Goal: Task Accomplishment & Management: Use online tool/utility

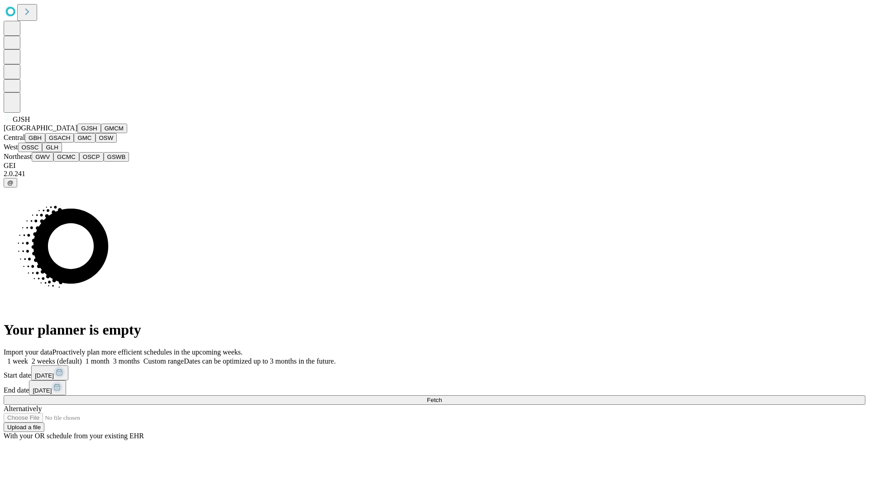
click at [77, 133] on button "GJSH" at bounding box center [89, 127] width 24 height 9
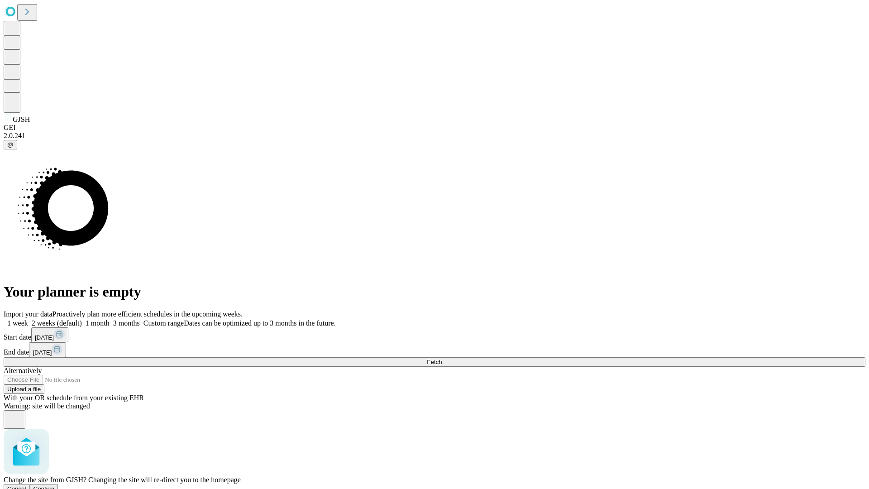
click at [55, 485] on span "Confirm" at bounding box center [43, 488] width 21 height 7
click at [82, 319] on label "2 weeks (default)" at bounding box center [55, 323] width 54 height 8
click at [442, 358] on span "Fetch" at bounding box center [434, 361] width 15 height 7
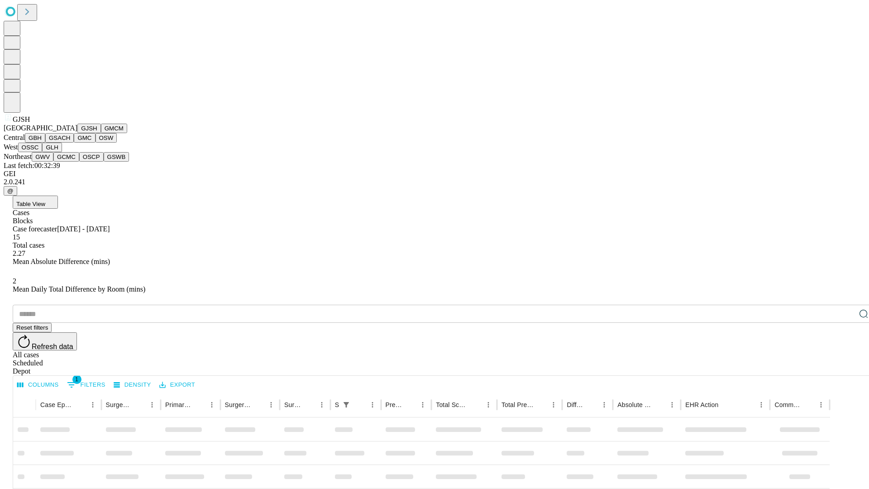
click at [101, 133] on button "GMCM" at bounding box center [114, 127] width 26 height 9
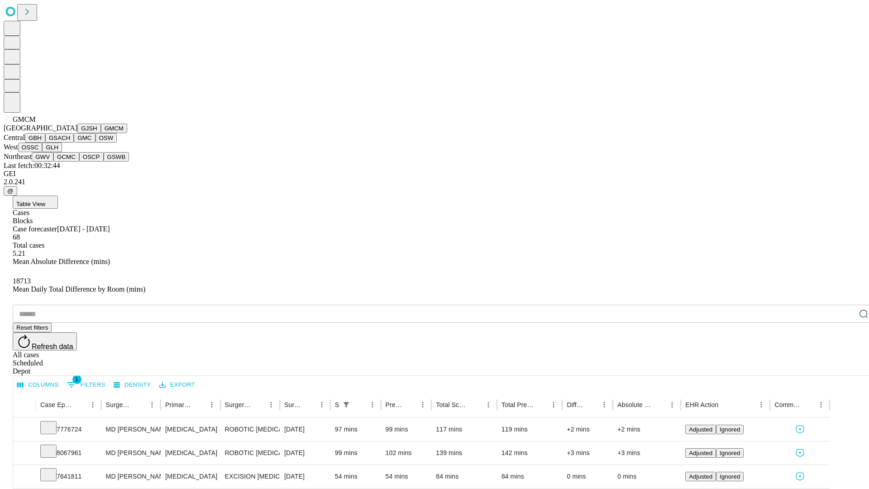
click at [45, 142] on button "GBH" at bounding box center [35, 137] width 20 height 9
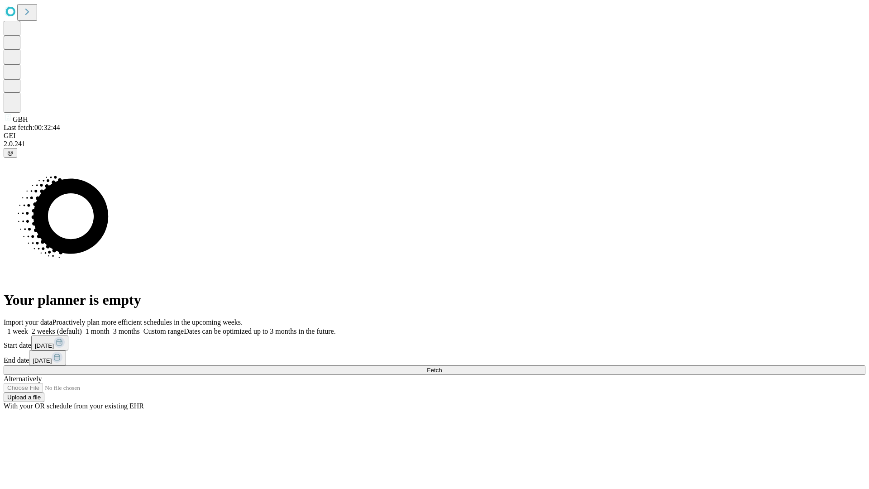
click at [82, 327] on label "2 weeks (default)" at bounding box center [55, 331] width 54 height 8
click at [442, 366] on span "Fetch" at bounding box center [434, 369] width 15 height 7
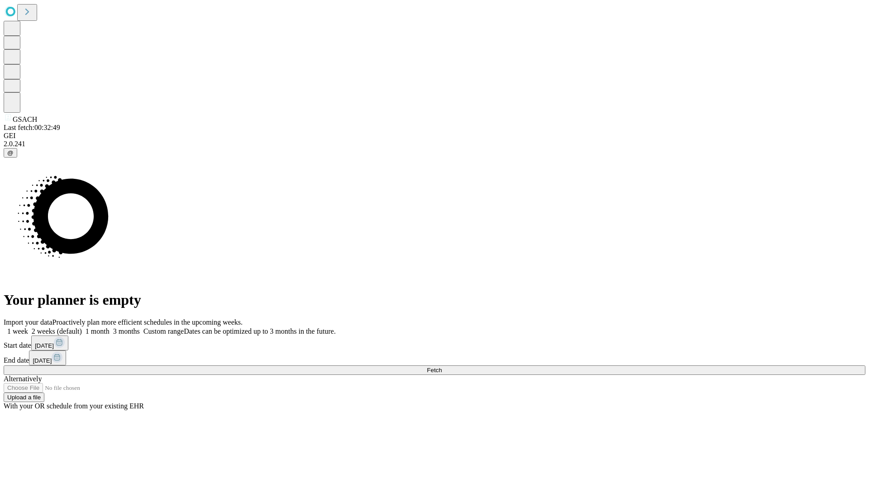
click at [82, 327] on label "2 weeks (default)" at bounding box center [55, 331] width 54 height 8
click at [442, 366] on span "Fetch" at bounding box center [434, 369] width 15 height 7
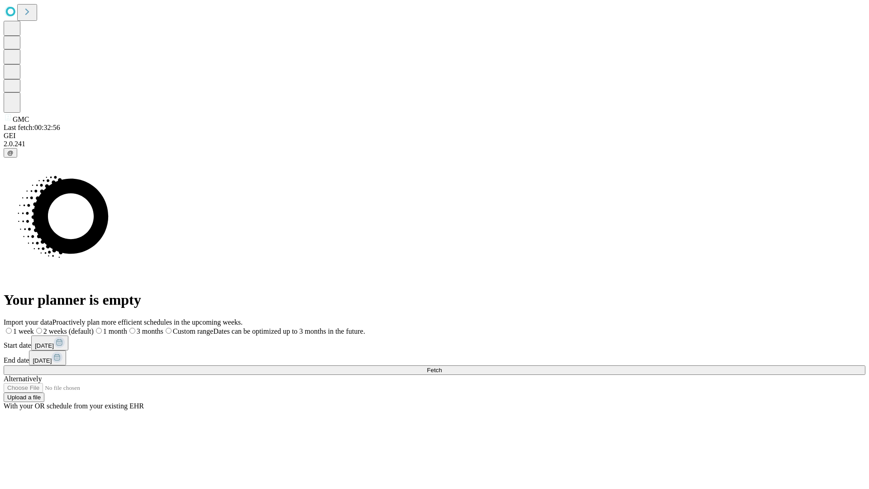
click at [94, 327] on label "2 weeks (default)" at bounding box center [64, 331] width 60 height 8
click at [442, 366] on span "Fetch" at bounding box center [434, 369] width 15 height 7
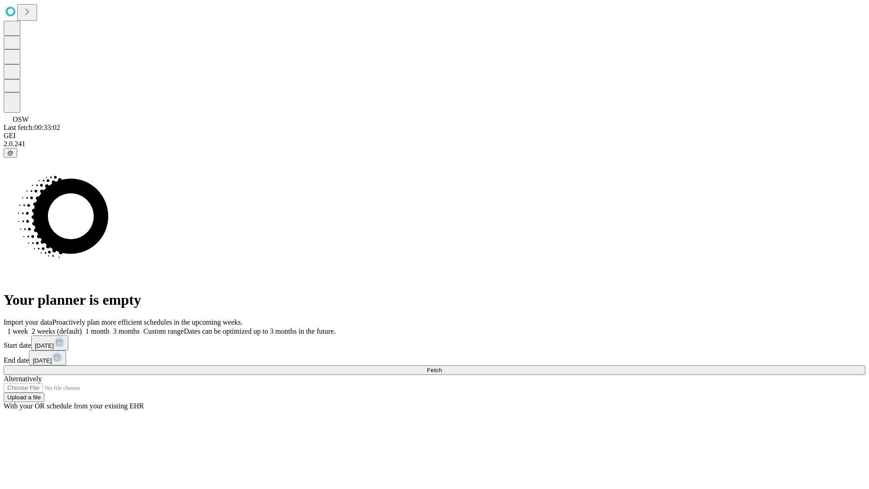
click at [82, 327] on label "2 weeks (default)" at bounding box center [55, 331] width 54 height 8
click at [442, 366] on span "Fetch" at bounding box center [434, 369] width 15 height 7
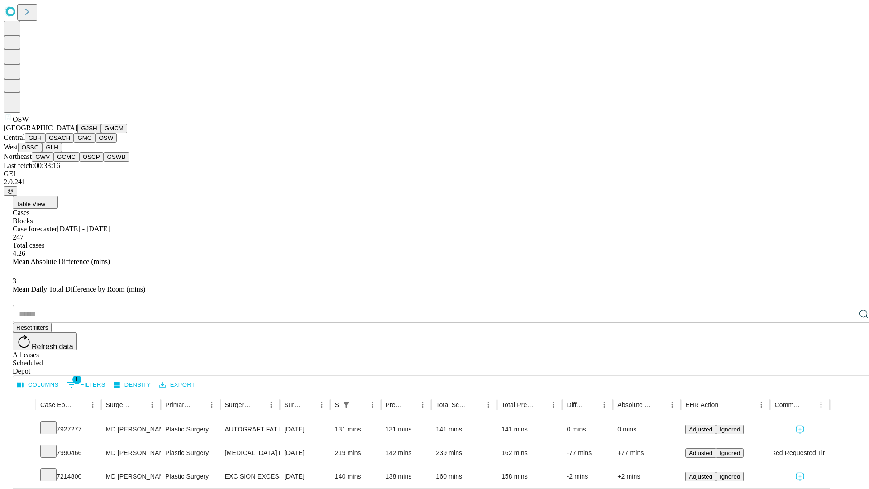
click at [43, 152] on button "OSSC" at bounding box center [30, 146] width 24 height 9
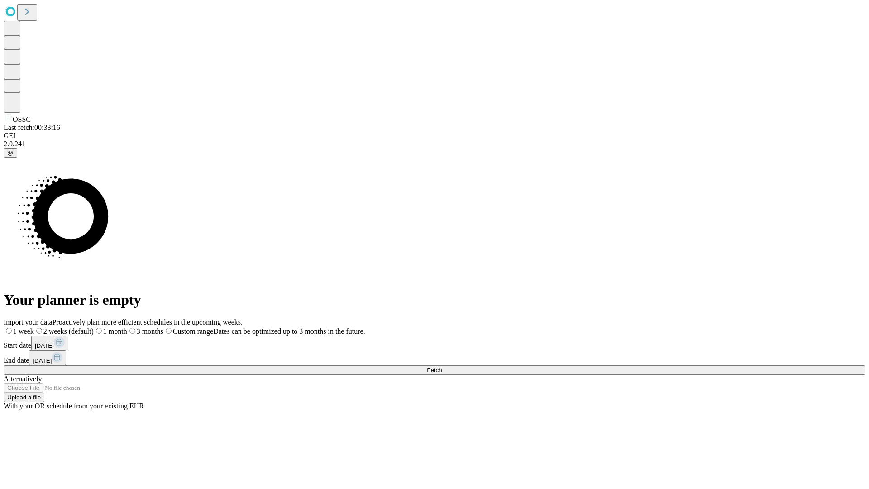
click at [94, 327] on label "2 weeks (default)" at bounding box center [64, 331] width 60 height 8
click at [442, 366] on span "Fetch" at bounding box center [434, 369] width 15 height 7
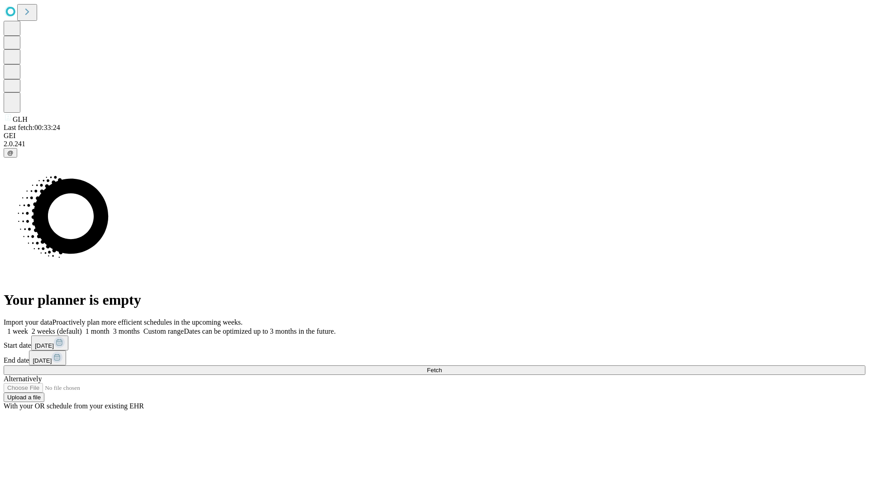
click at [82, 327] on label "2 weeks (default)" at bounding box center [55, 331] width 54 height 8
click at [442, 366] on span "Fetch" at bounding box center [434, 369] width 15 height 7
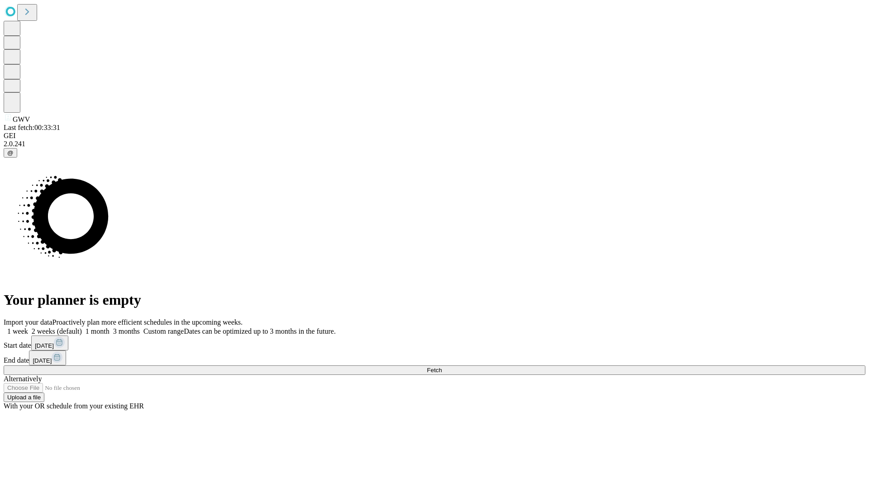
click at [82, 327] on label "2 weeks (default)" at bounding box center [55, 331] width 54 height 8
click at [442, 366] on span "Fetch" at bounding box center [434, 369] width 15 height 7
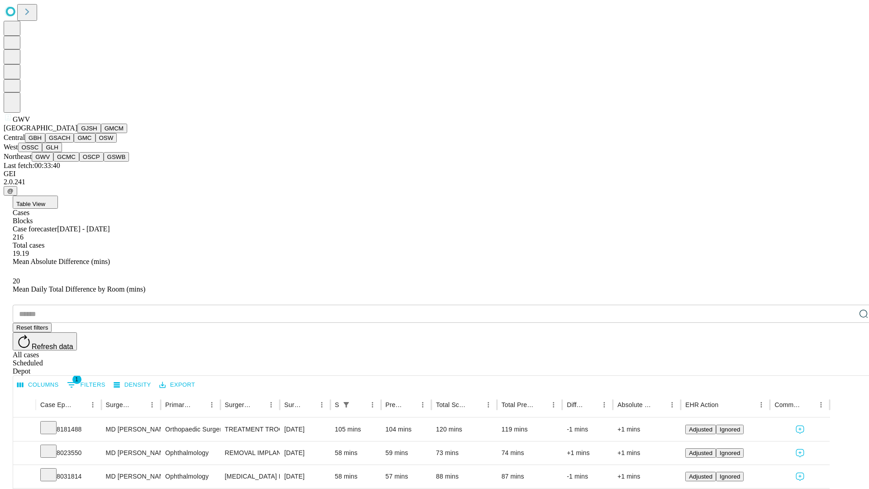
click at [70, 161] on button "GCMC" at bounding box center [66, 156] width 26 height 9
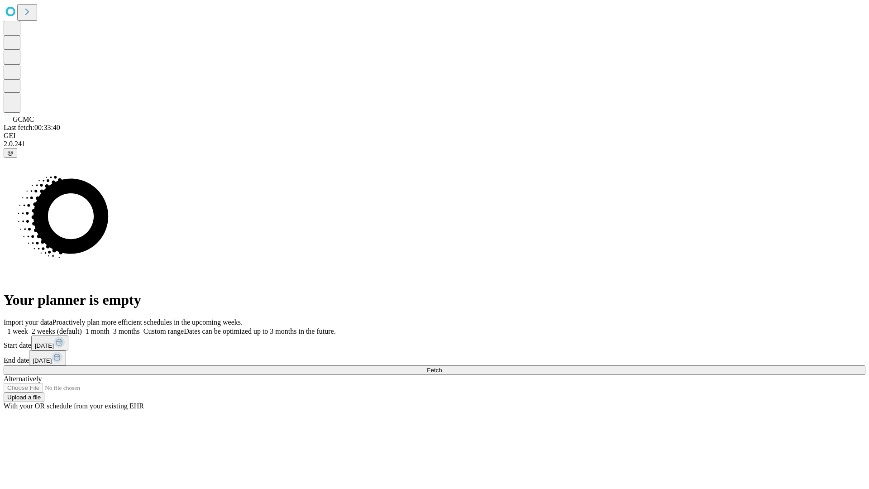
click at [82, 327] on label "2 weeks (default)" at bounding box center [55, 331] width 54 height 8
click at [442, 366] on span "Fetch" at bounding box center [434, 369] width 15 height 7
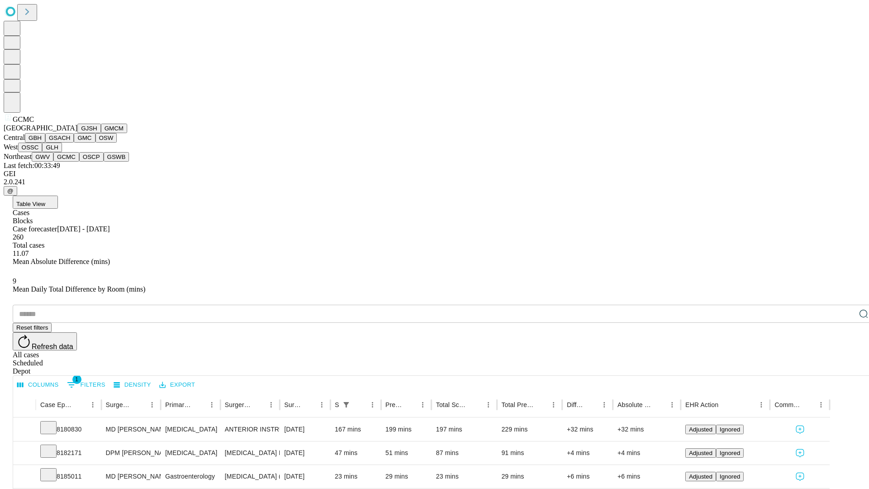
click at [79, 161] on button "OSCP" at bounding box center [91, 156] width 24 height 9
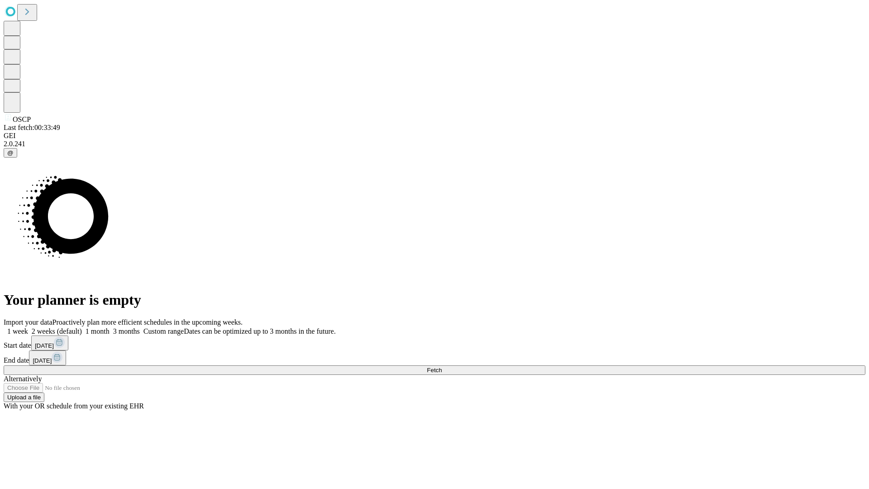
click at [442, 366] on span "Fetch" at bounding box center [434, 369] width 15 height 7
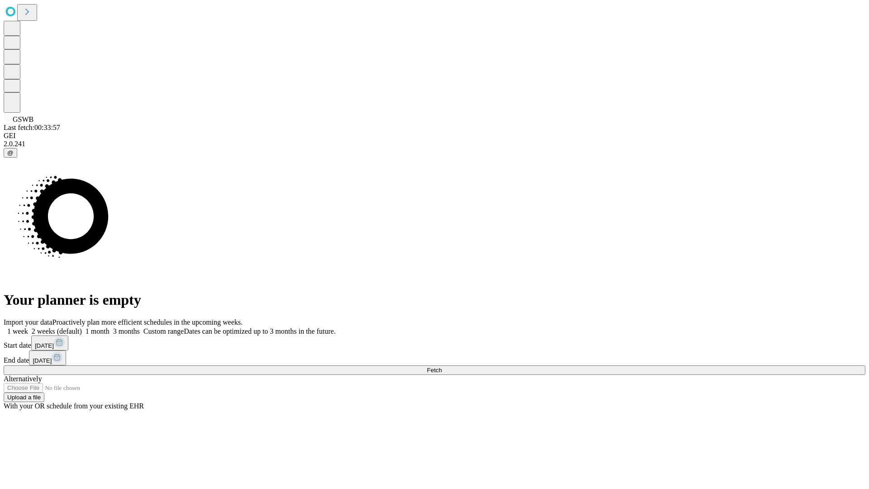
click at [82, 327] on label "2 weeks (default)" at bounding box center [55, 331] width 54 height 8
click at [442, 366] on span "Fetch" at bounding box center [434, 369] width 15 height 7
